Goal: Transaction & Acquisition: Purchase product/service

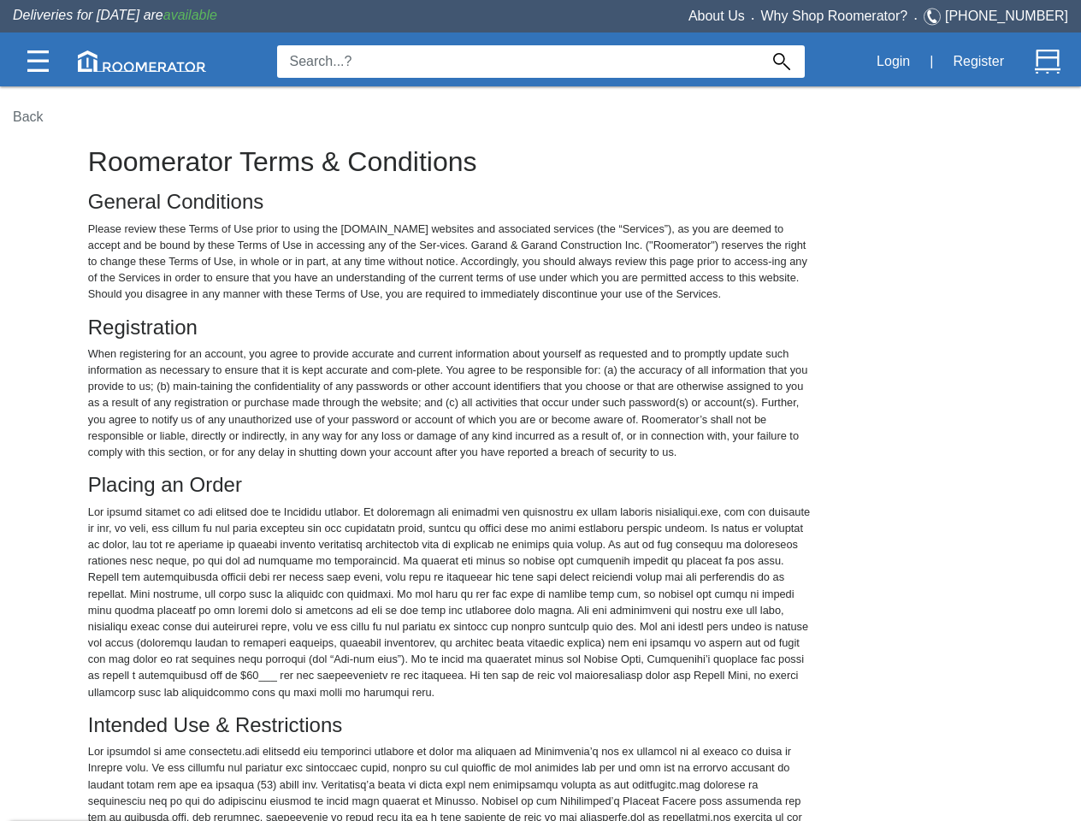
click at [38, 61] on img at bounding box center [37, 60] width 21 height 21
click at [142, 61] on img at bounding box center [142, 60] width 128 height 21
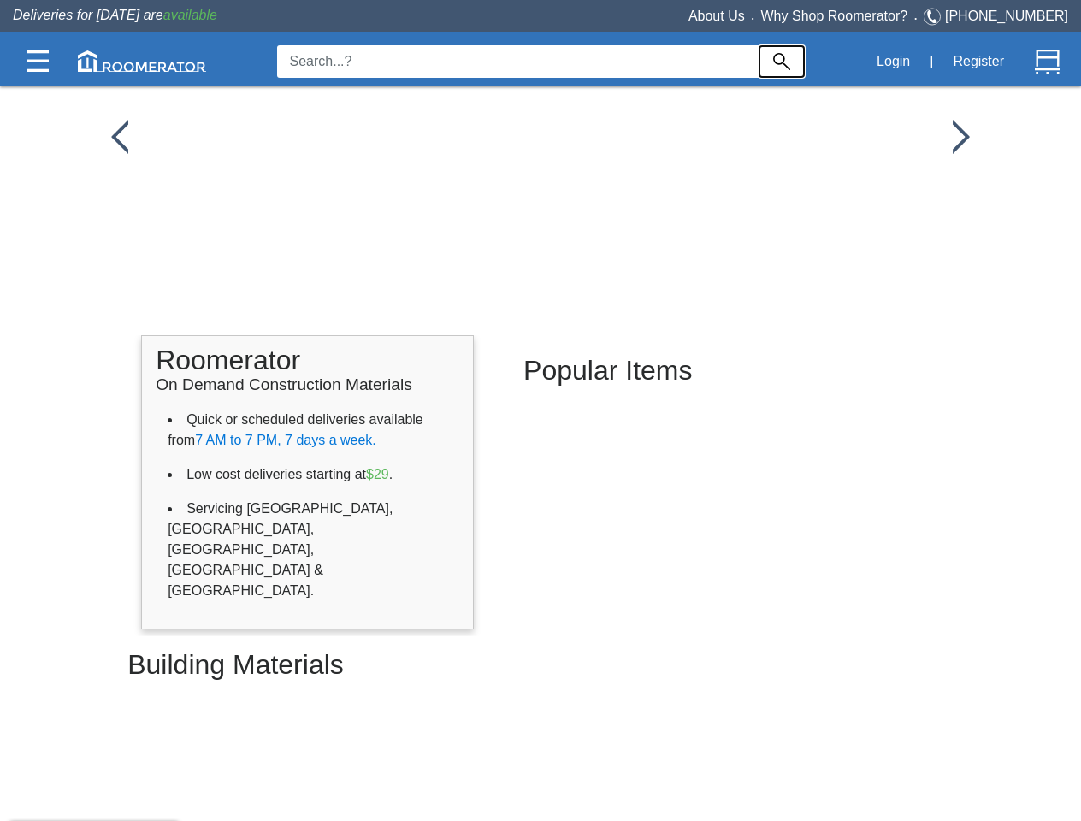
click at [782, 62] on img at bounding box center [781, 61] width 17 height 17
click at [893, 62] on button "Login" at bounding box center [893, 62] width 52 height 36
click at [978, 62] on button "Register" at bounding box center [978, 62] width 70 height 36
click at [1048, 62] on img at bounding box center [1048, 62] width 26 height 26
